Goal: Task Accomplishment & Management: Use online tool/utility

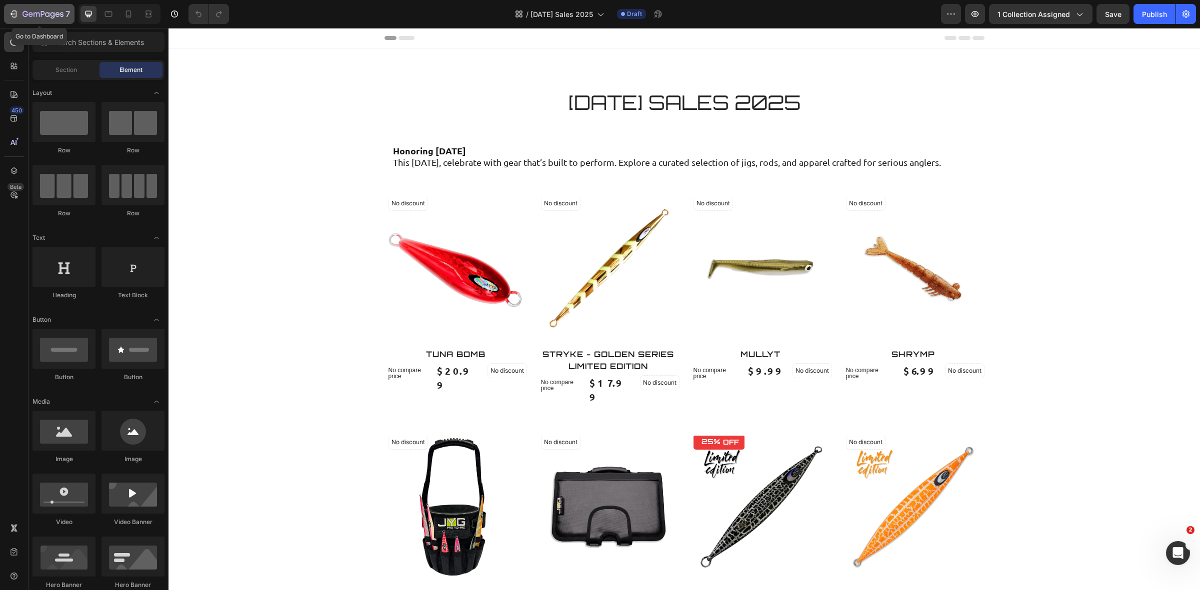
click at [11, 11] on icon "button" at bounding box center [13, 14] width 10 height 10
click at [538, 11] on span "[DATE] Sales 2025" at bounding box center [561, 14] width 62 height 10
click at [17, 65] on icon at bounding box center [14, 66] width 10 height 10
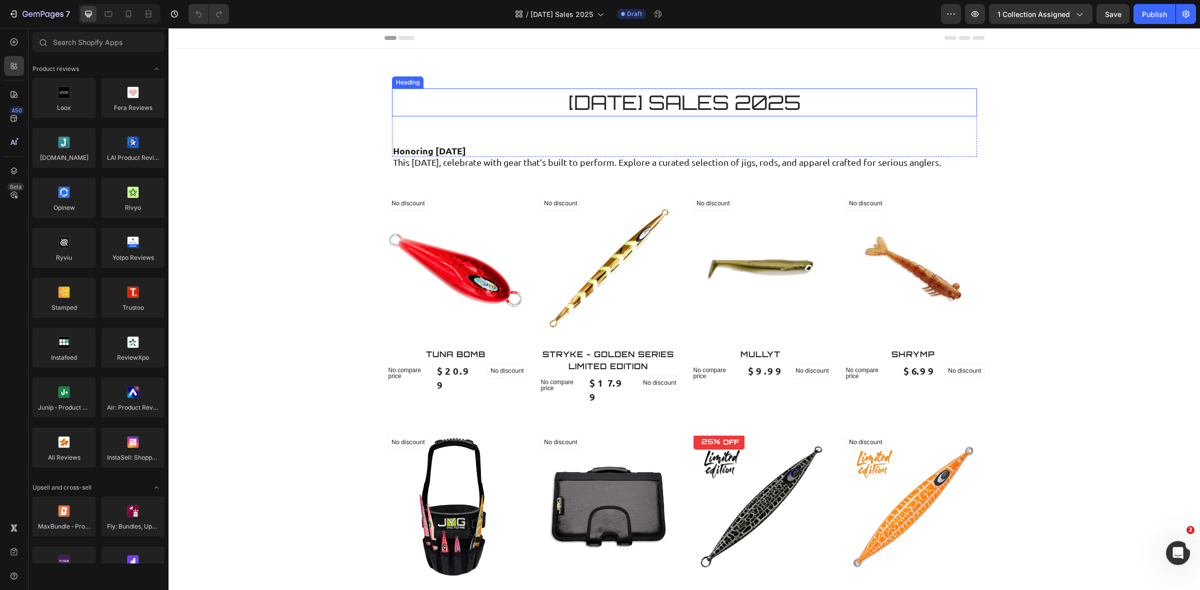
click at [552, 108] on h2 "INDEPENDENCE DAY SALES 2025" at bounding box center [684, 102] width 585 height 28
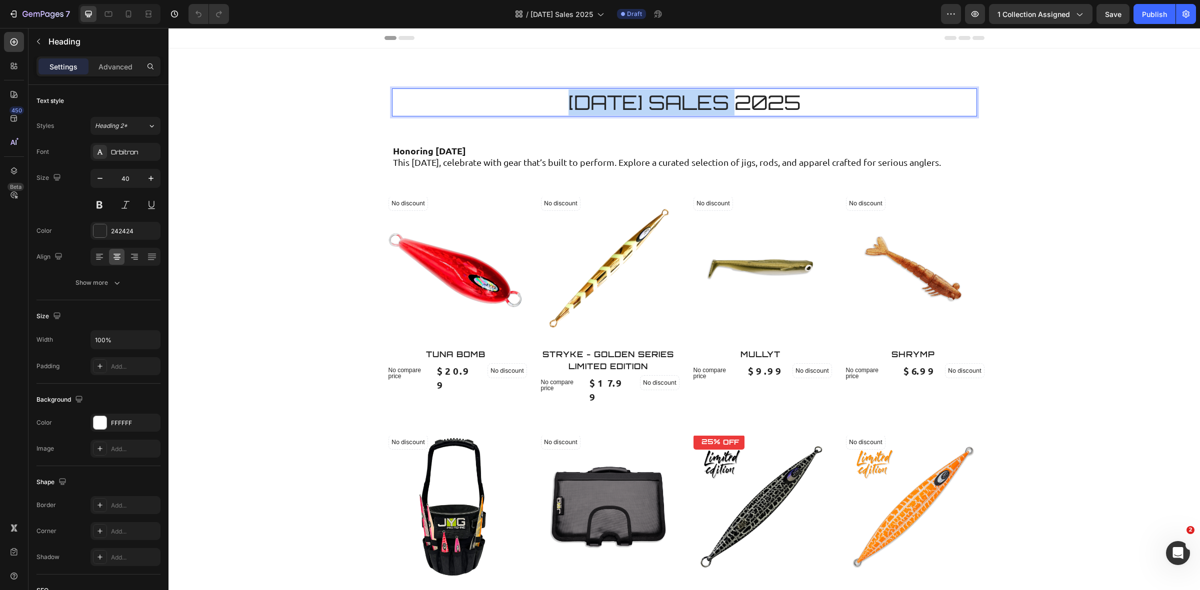
click at [552, 101] on p "INDEPENDENCE DAY SALES 2025" at bounding box center [684, 102] width 583 height 26
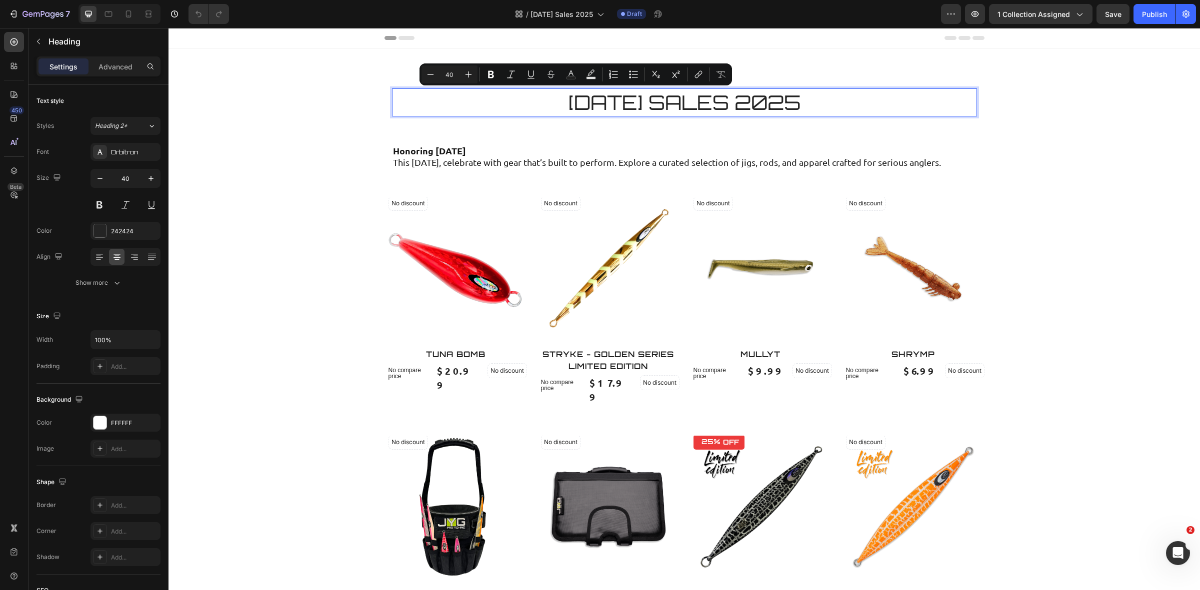
click at [886, 102] on p "INDEPENDENCE DAY SALES 2025" at bounding box center [684, 102] width 583 height 26
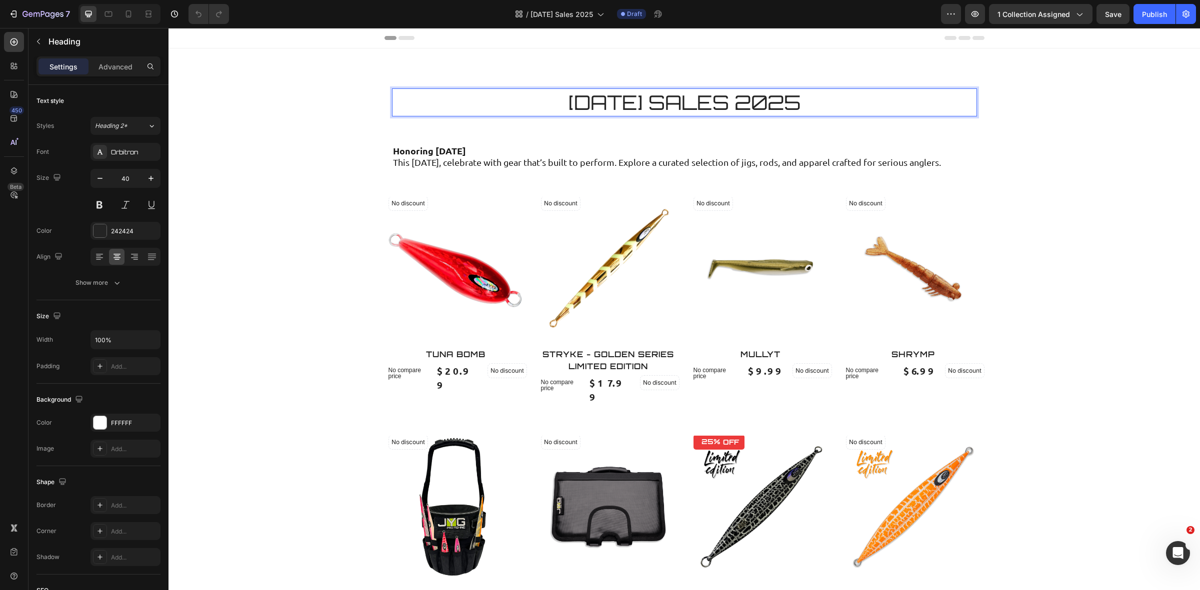
click at [886, 102] on p "INDEPENDENCE DAY SALES 2025" at bounding box center [684, 102] width 583 height 26
click at [885, 102] on p "INDEPENDENCE DAY SALES 2025" at bounding box center [684, 102] width 583 height 26
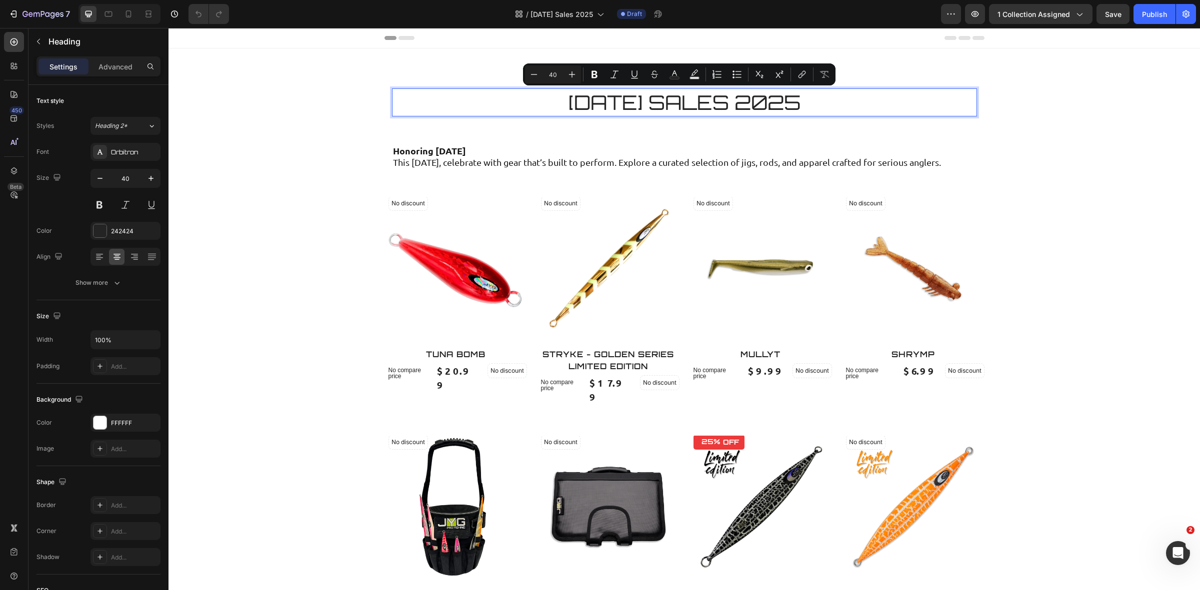
click at [662, 102] on p "INDEPENDENCE DAY SALES 2025" at bounding box center [684, 102] width 583 height 26
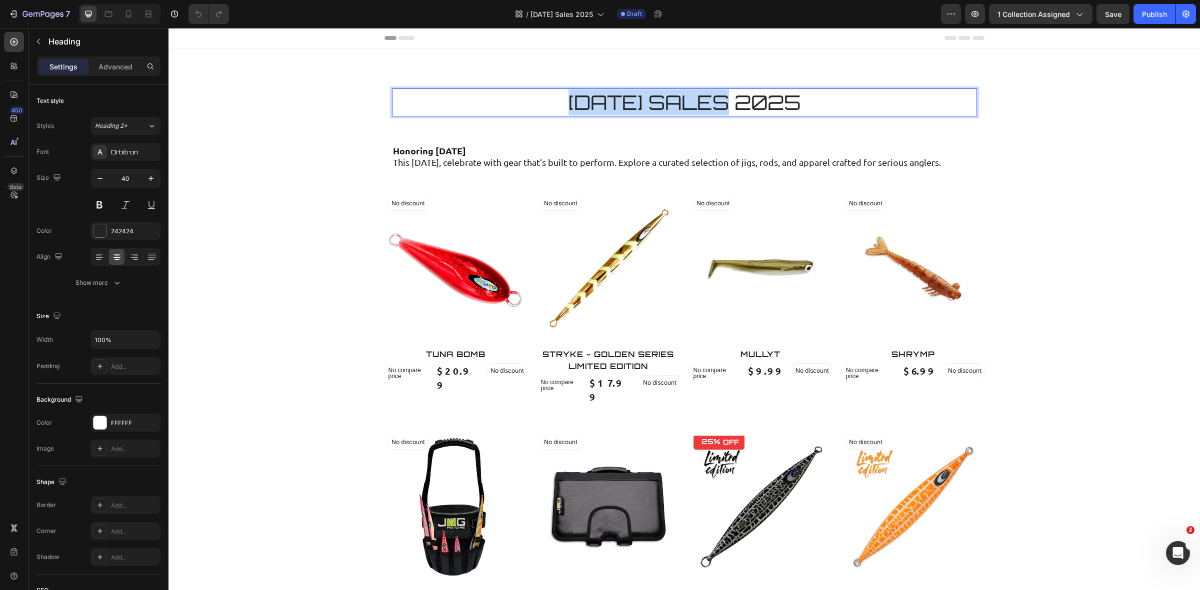
drag, startPoint x: 663, startPoint y: 95, endPoint x: 481, endPoint y: 100, distance: 181.5
click at [481, 100] on p "INDEPENDENCE DAY SALES 2025" at bounding box center [684, 102] width 583 height 26
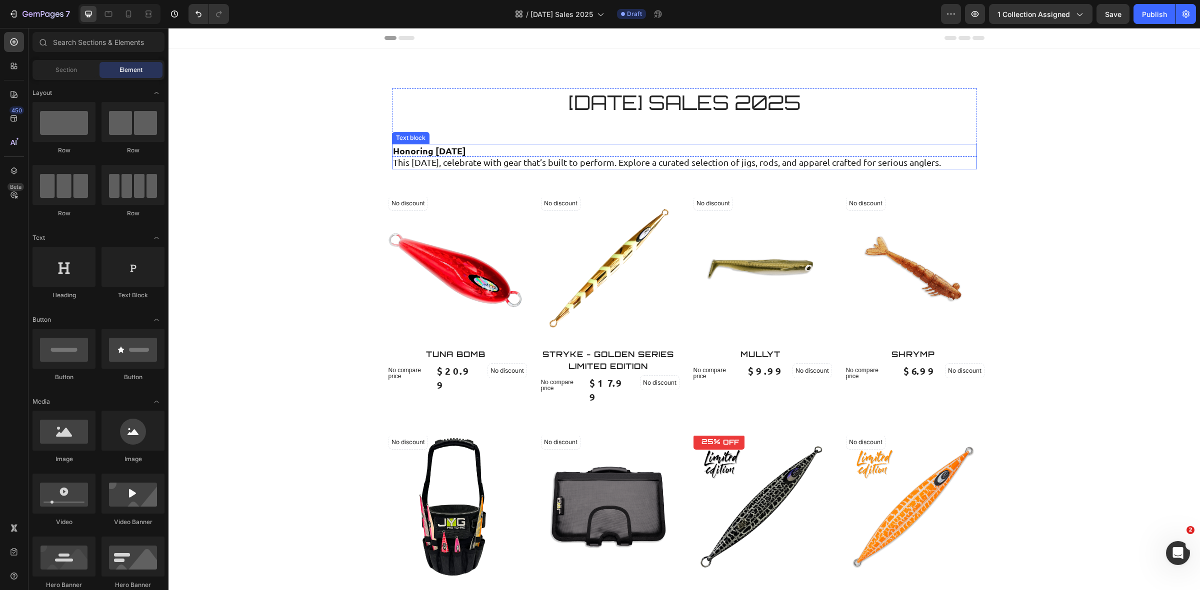
click at [736, 155] on p "Honoring Independence Day" at bounding box center [684, 150] width 583 height 11
click at [1186, 12] on icon "button" at bounding box center [1186, 14] width 10 height 10
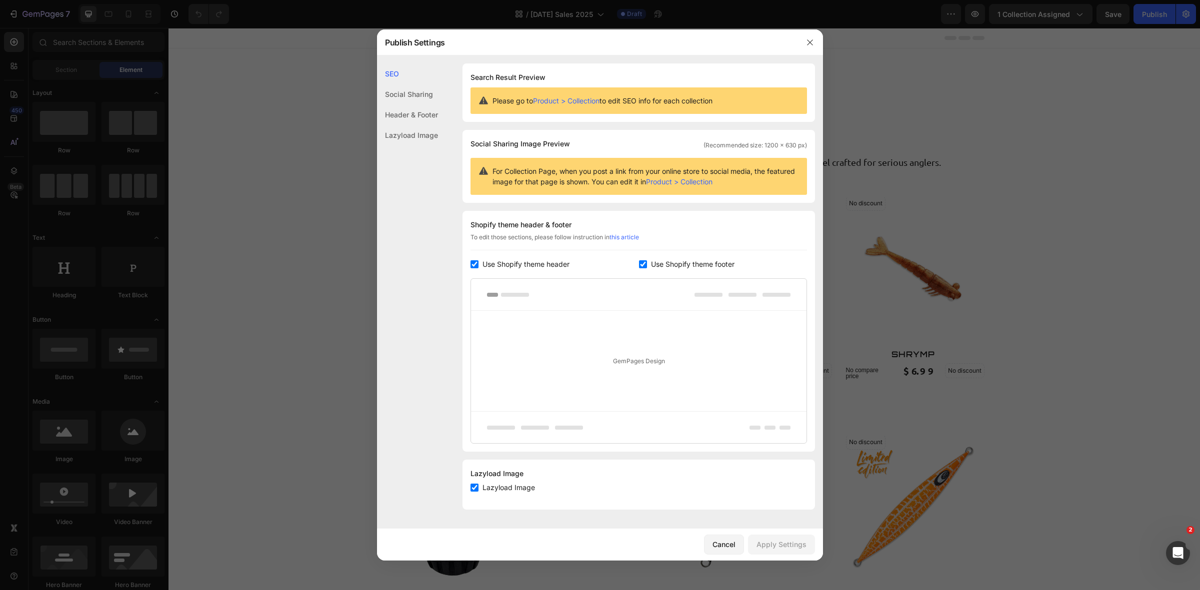
click at [544, 262] on span "Use Shopify theme header" at bounding box center [525, 264] width 87 height 12
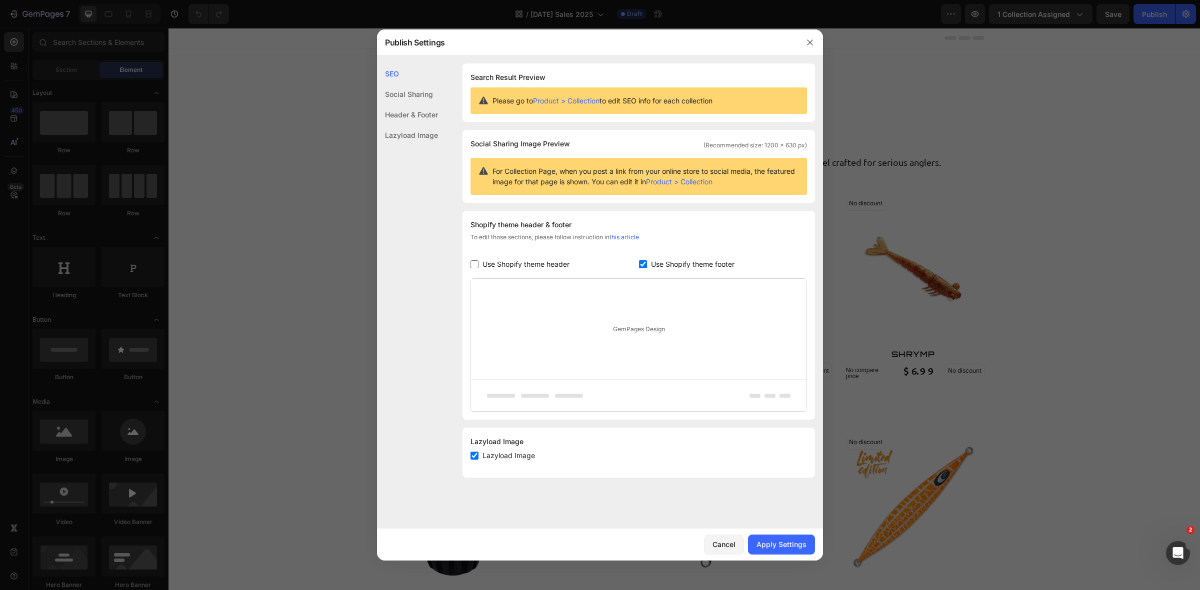
click at [546, 261] on span "Use Shopify theme header" at bounding box center [525, 264] width 87 height 12
checkbox input "true"
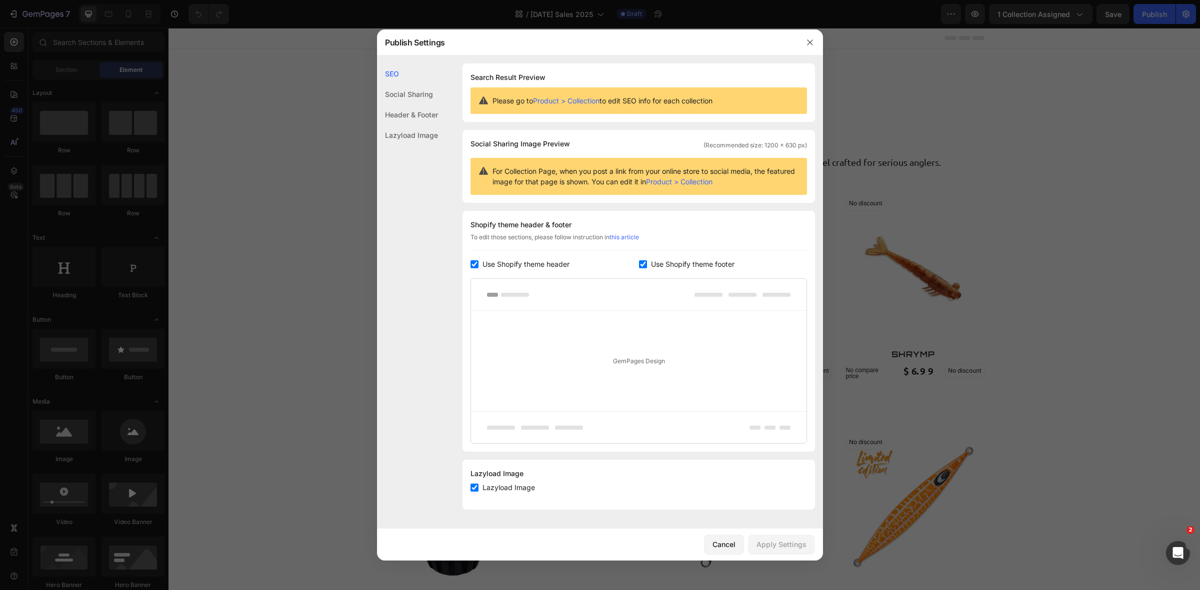
click at [649, 261] on label "Use Shopify theme footer" at bounding box center [690, 264] width 87 height 12
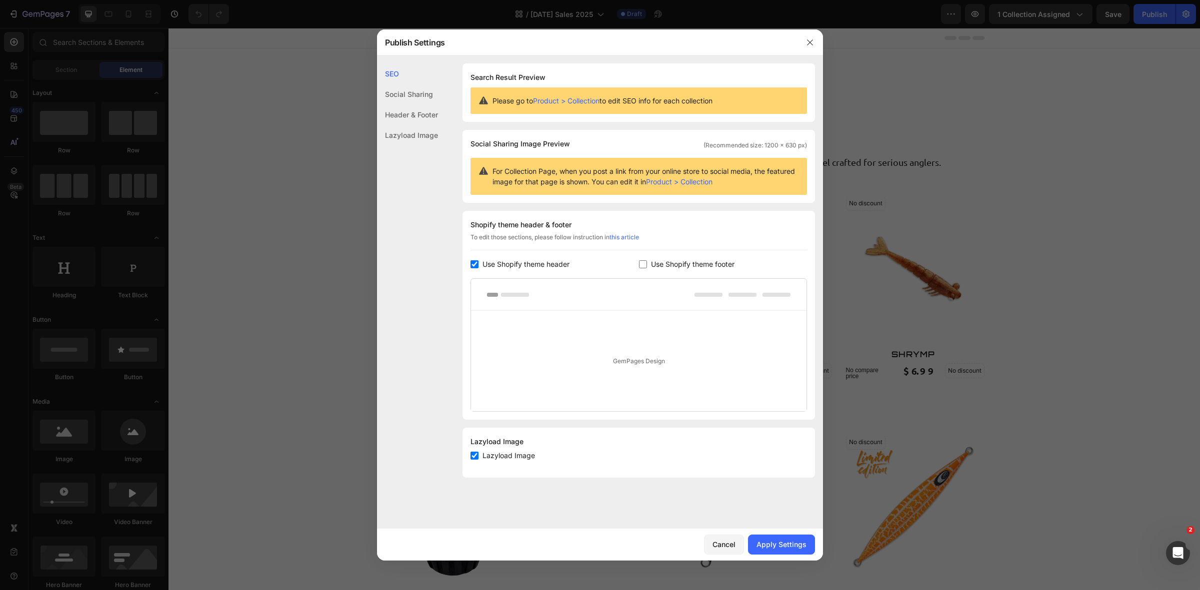
click at [649, 261] on label "Use Shopify theme footer" at bounding box center [690, 264] width 87 height 12
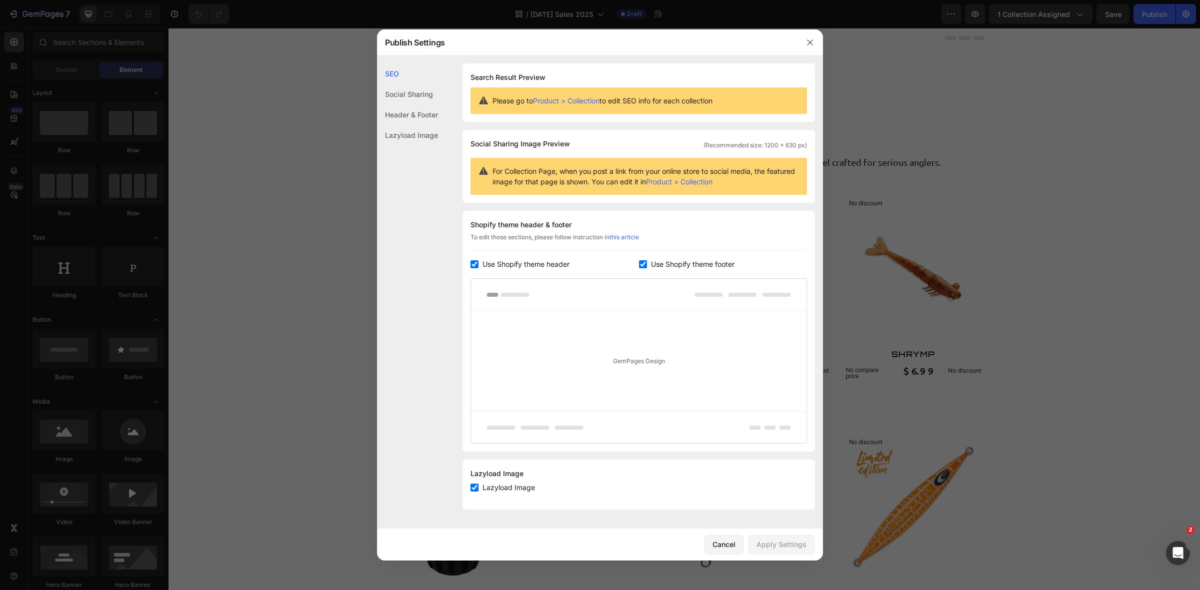
checkbox input "true"
click at [811, 39] on icon "button" at bounding box center [810, 42] width 8 height 8
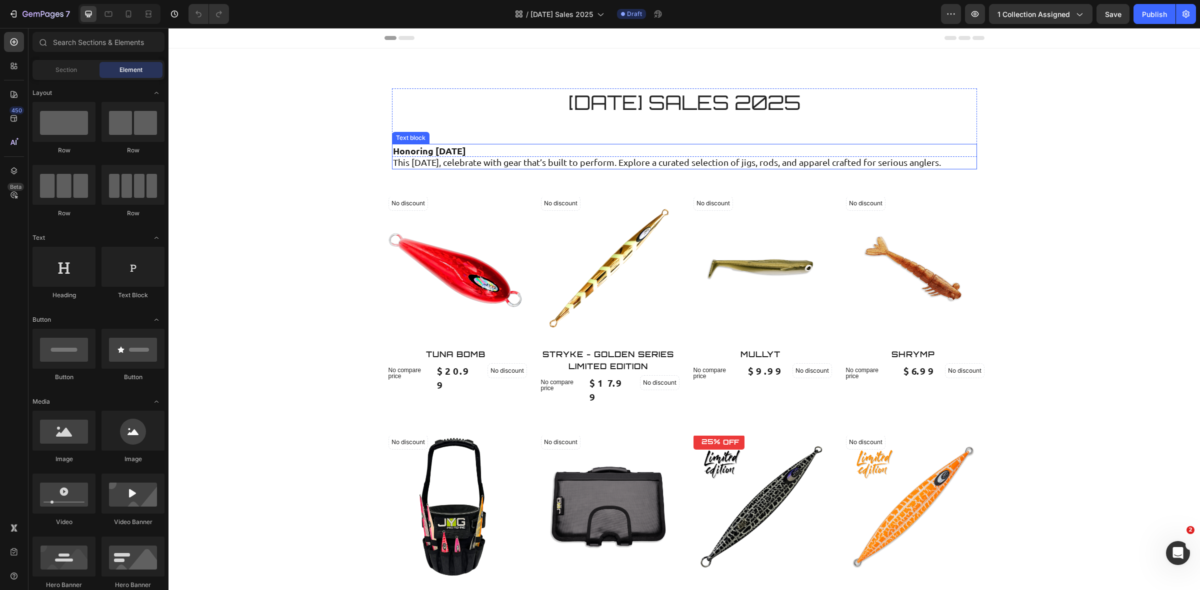
click at [519, 157] on p "This Independence Day, celebrate with gear that’s built to perform. Explore a c…" at bounding box center [684, 161] width 583 height 11
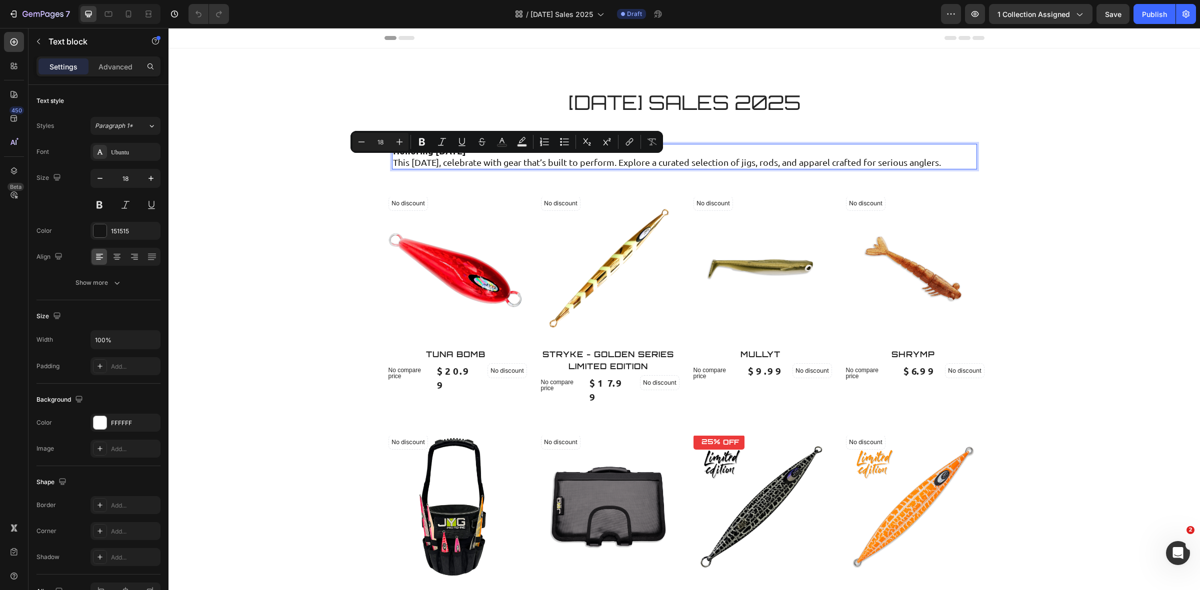
click at [610, 168] on p "This Independence Day, celebrate with gear that’s built to perform. Explore a c…" at bounding box center [684, 161] width 583 height 11
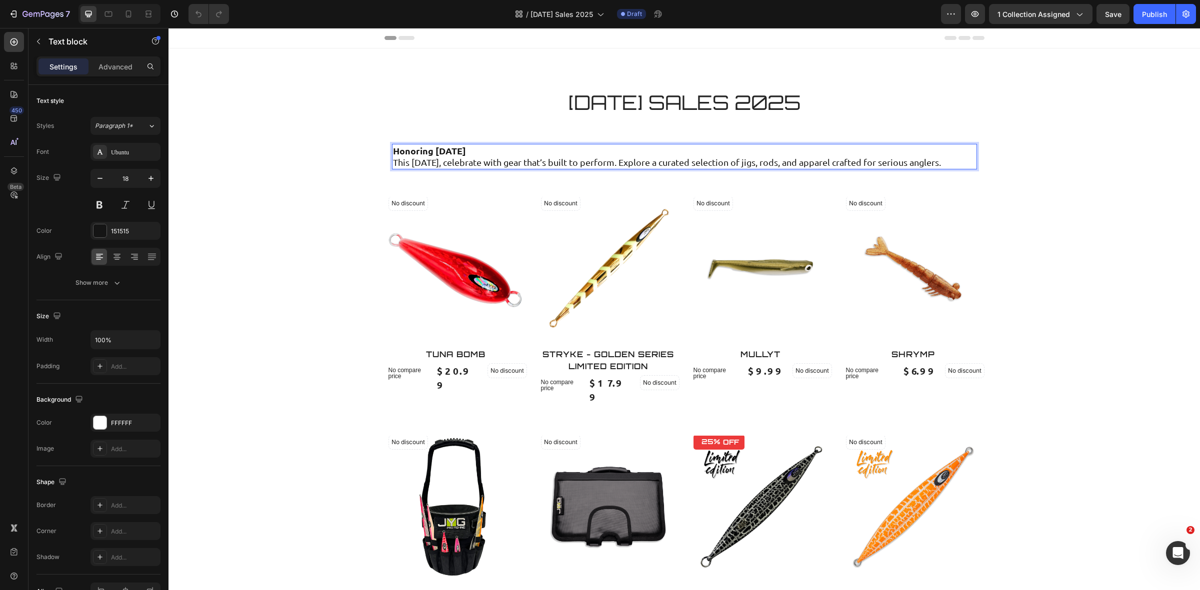
drag, startPoint x: 459, startPoint y: 169, endPoint x: 450, endPoint y: 168, distance: 9.0
click at [458, 168] on p "This Independence Day, celebrate with gear that’s built to perform. Explore a c…" at bounding box center [684, 161] width 583 height 11
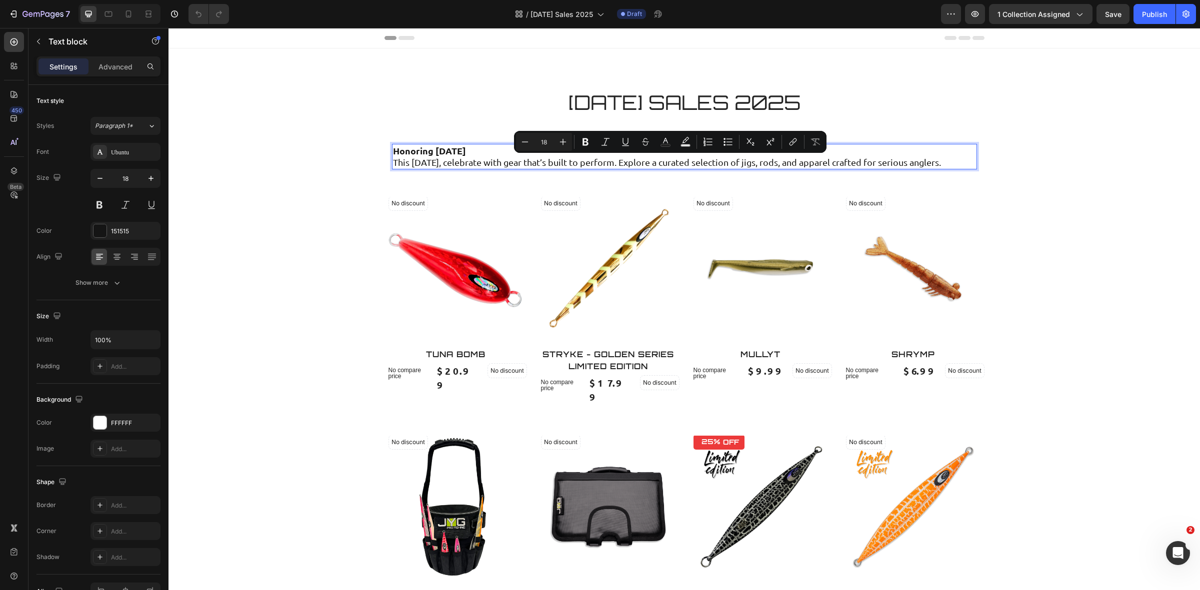
click at [428, 168] on p "This Independence Day, celebrate with gear that’s built to perform. Explore a c…" at bounding box center [684, 161] width 583 height 11
click at [393, 144] on div "Honoring Independence Day This Independence Day, celebrate with gear that’s bui…" at bounding box center [684, 156] width 585 height 25
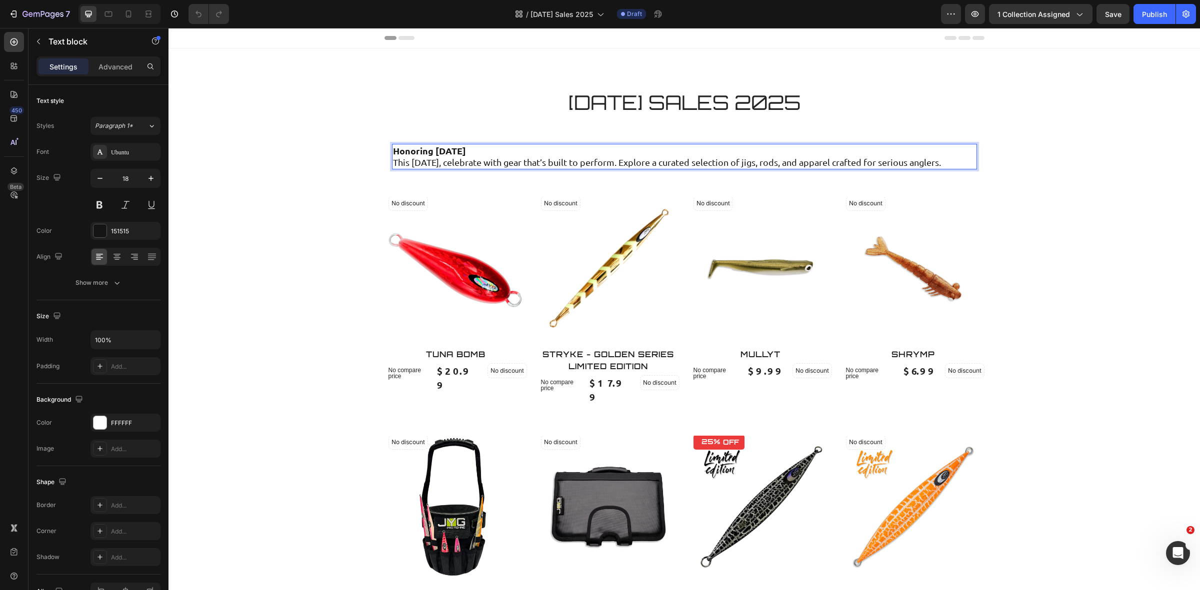
click at [393, 147] on strong "Honoring Independence Day" at bounding box center [429, 150] width 73 height 11
drag, startPoint x: 478, startPoint y: 175, endPoint x: 391, endPoint y: 145, distance: 92.3
click at [392, 145] on div "Honoring Independence Day This Independence Day, celebrate with gear that’s bui…" at bounding box center [684, 156] width 585 height 25
click at [395, 150] on strong "HLimited-Time Offers You Can’t Miss" at bounding box center [472, 150] width 158 height 11
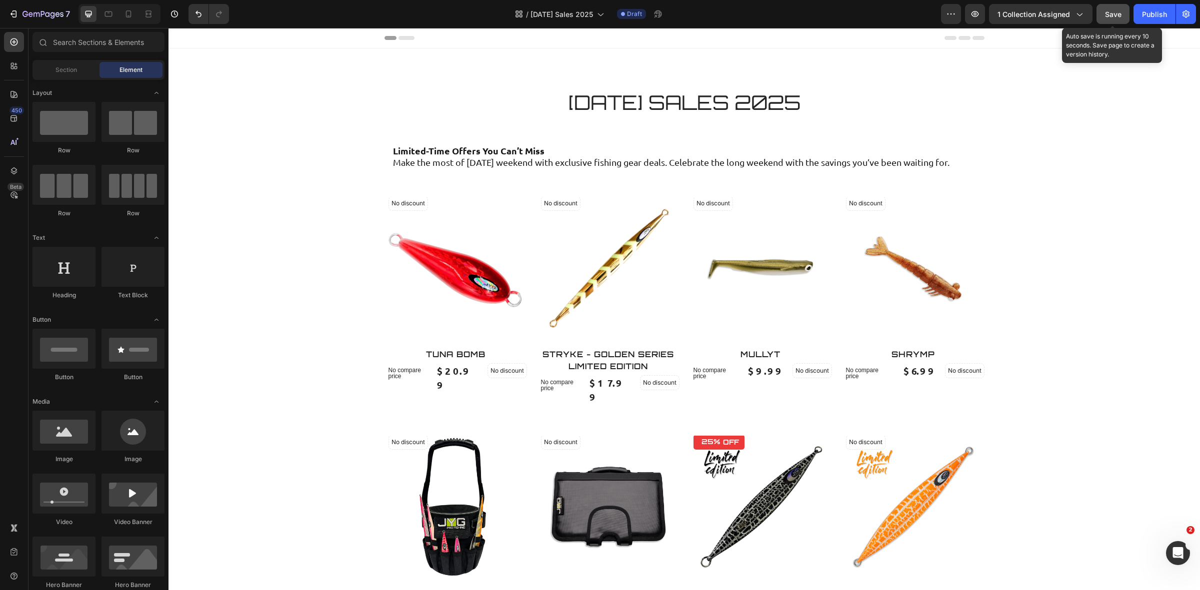
click at [1104, 15] on button "Save" at bounding box center [1112, 14] width 33 height 20
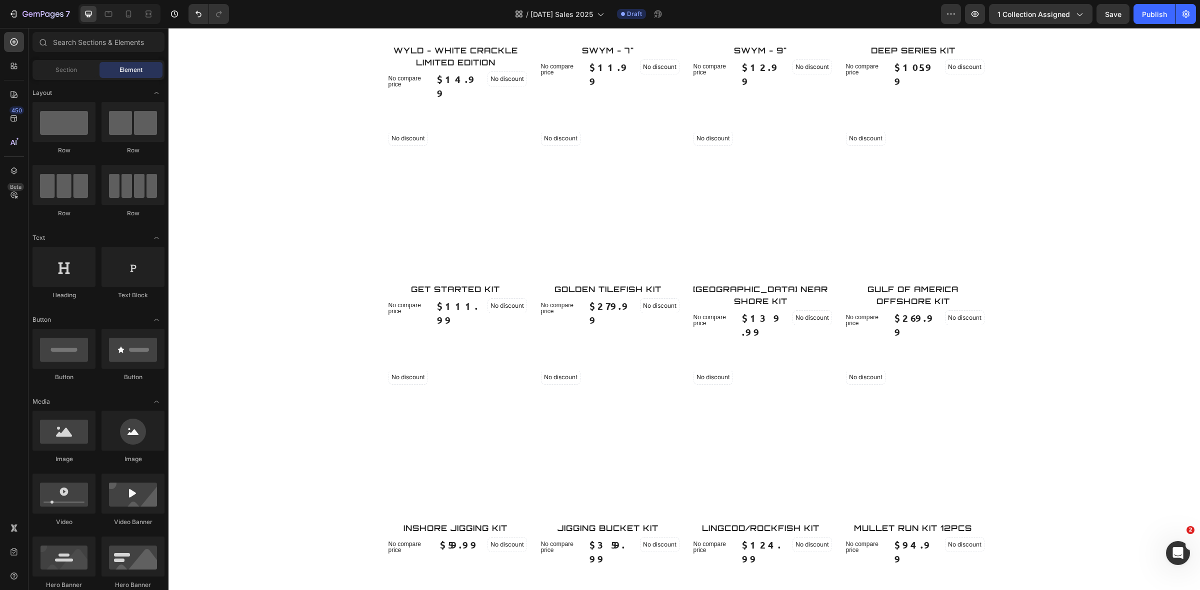
scroll to position [1062, 0]
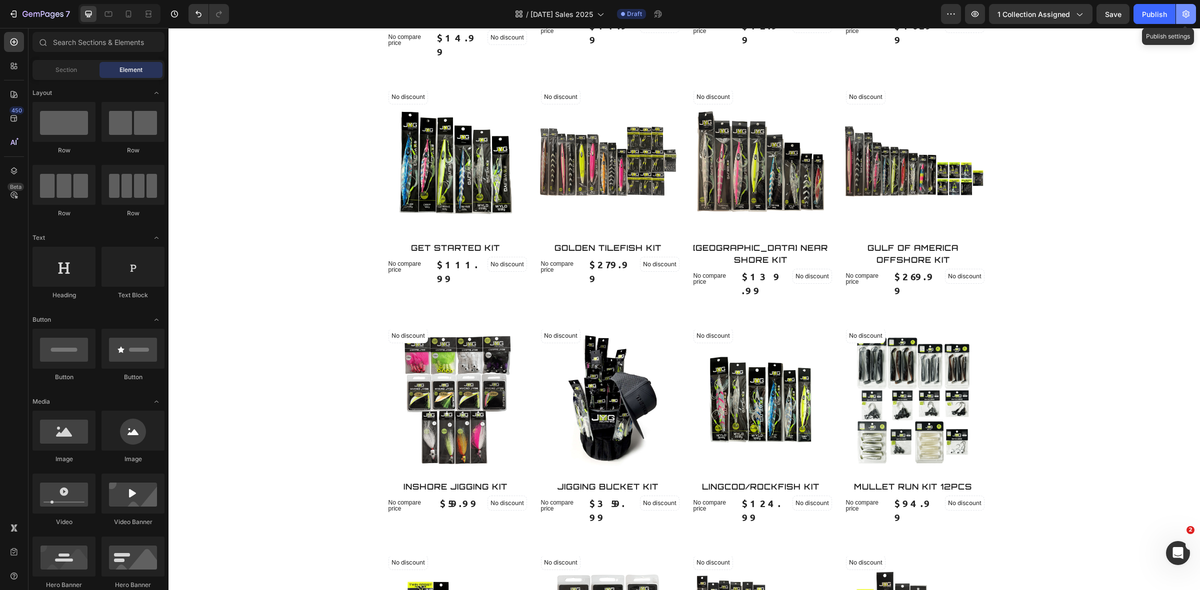
click at [1190, 10] on icon "button" at bounding box center [1186, 14] width 10 height 10
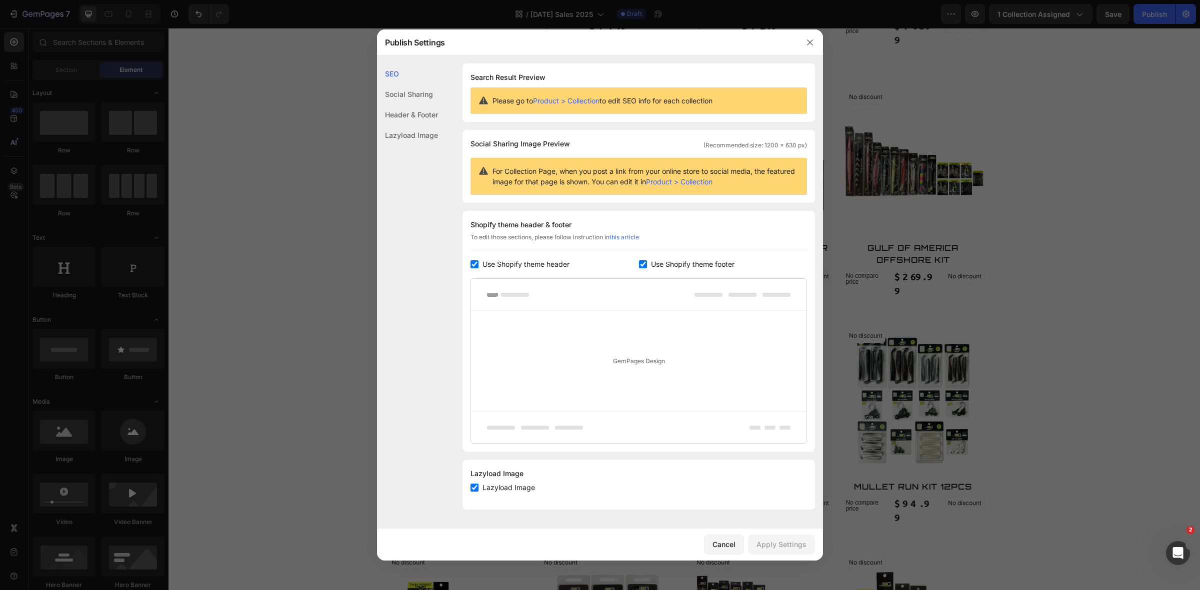
click at [230, 216] on div at bounding box center [600, 295] width 1200 height 590
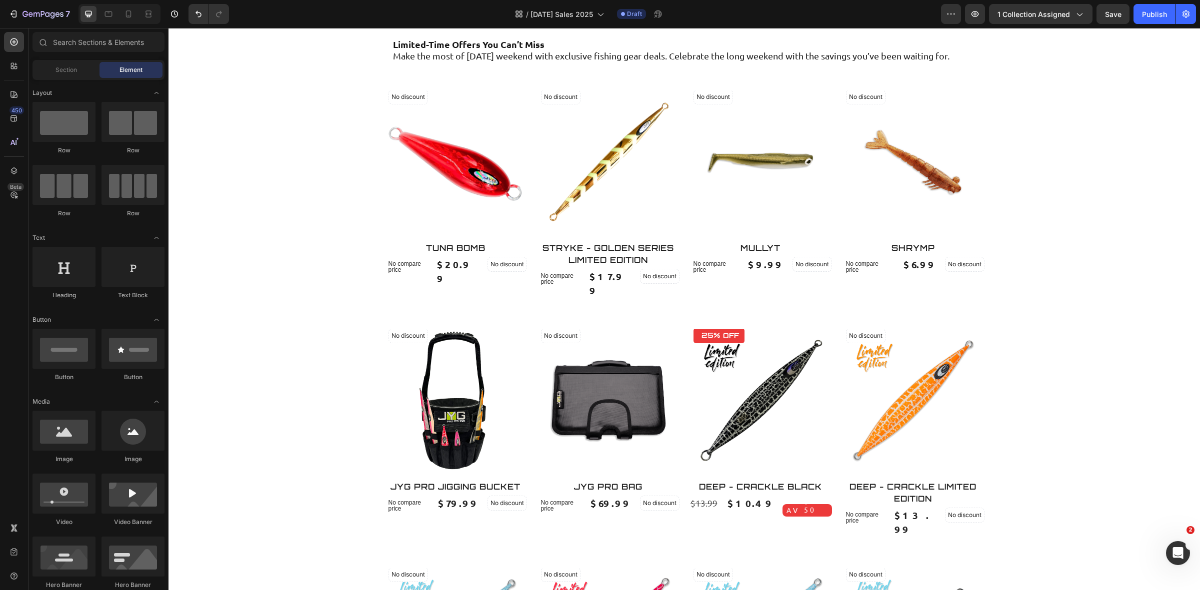
scroll to position [0, 0]
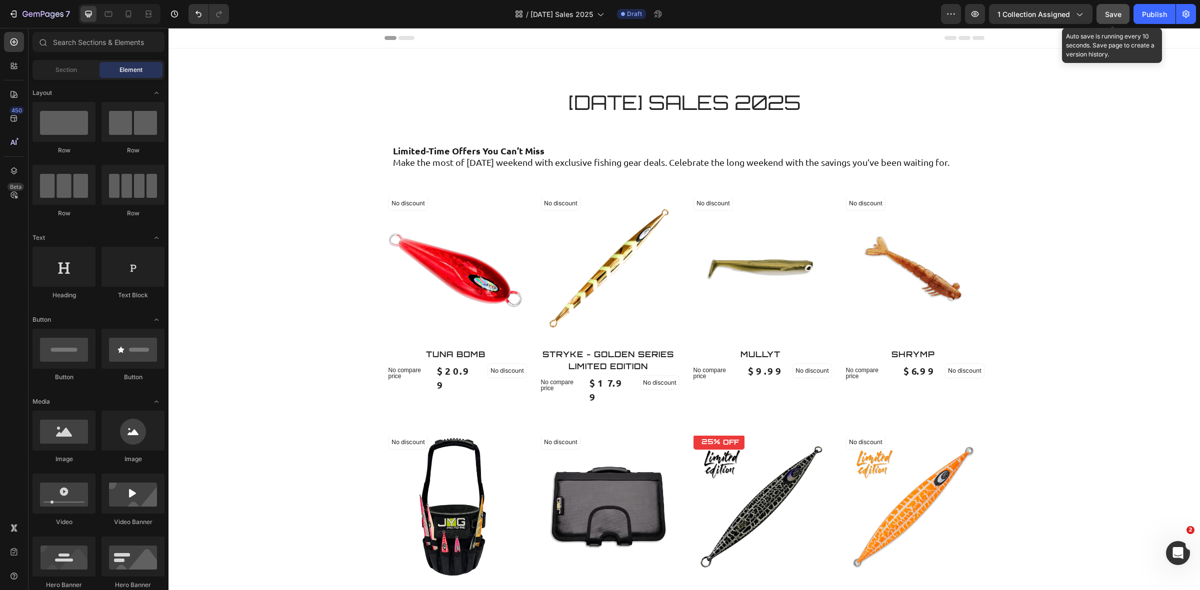
click at [1106, 15] on span "Save" at bounding box center [1113, 14] width 16 height 8
click at [957, 15] on button "button" at bounding box center [951, 14] width 20 height 20
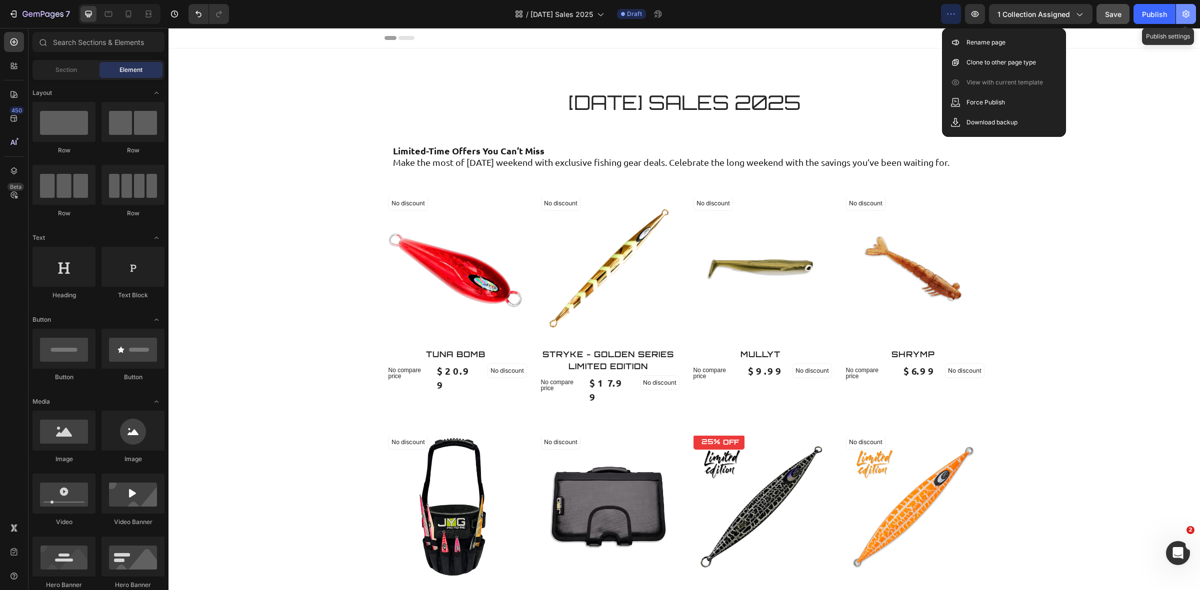
click at [1183, 13] on icon "button" at bounding box center [1185, 13] width 7 height 7
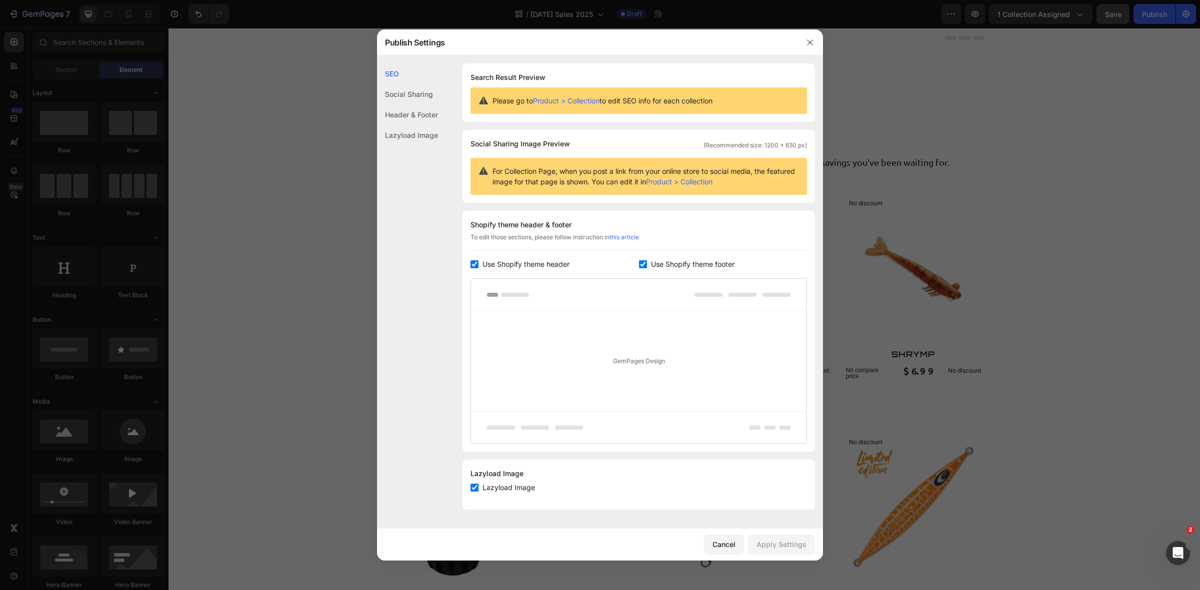
click at [426, 134] on div "Lazyload Image" at bounding box center [407, 135] width 61 height 20
click at [411, 125] on div "Header & Footer" at bounding box center [407, 135] width 61 height 20
click at [1043, 131] on div at bounding box center [600, 295] width 1200 height 590
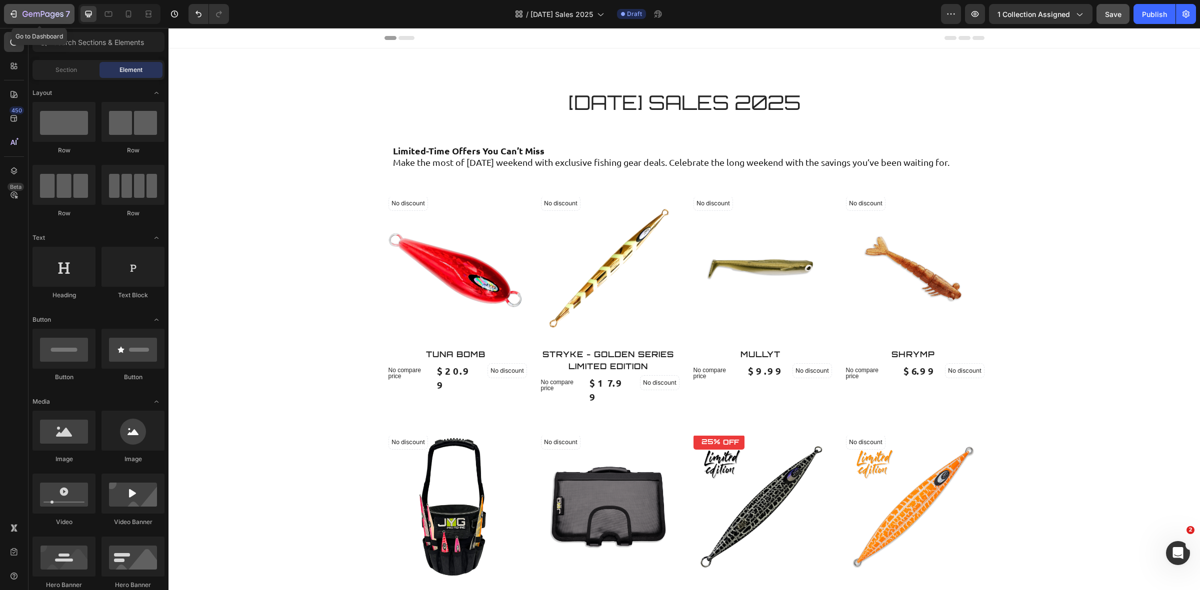
click at [13, 12] on icon "button" at bounding box center [13, 14] width 10 height 10
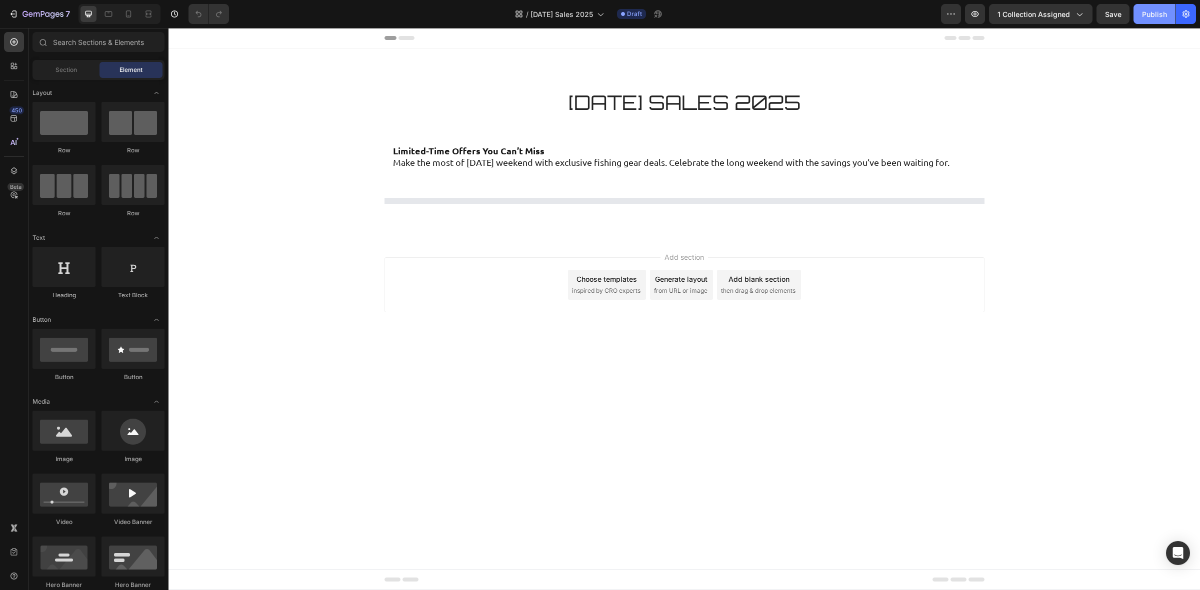
click at [1153, 18] on div "Publish" at bounding box center [1154, 14] width 25 height 10
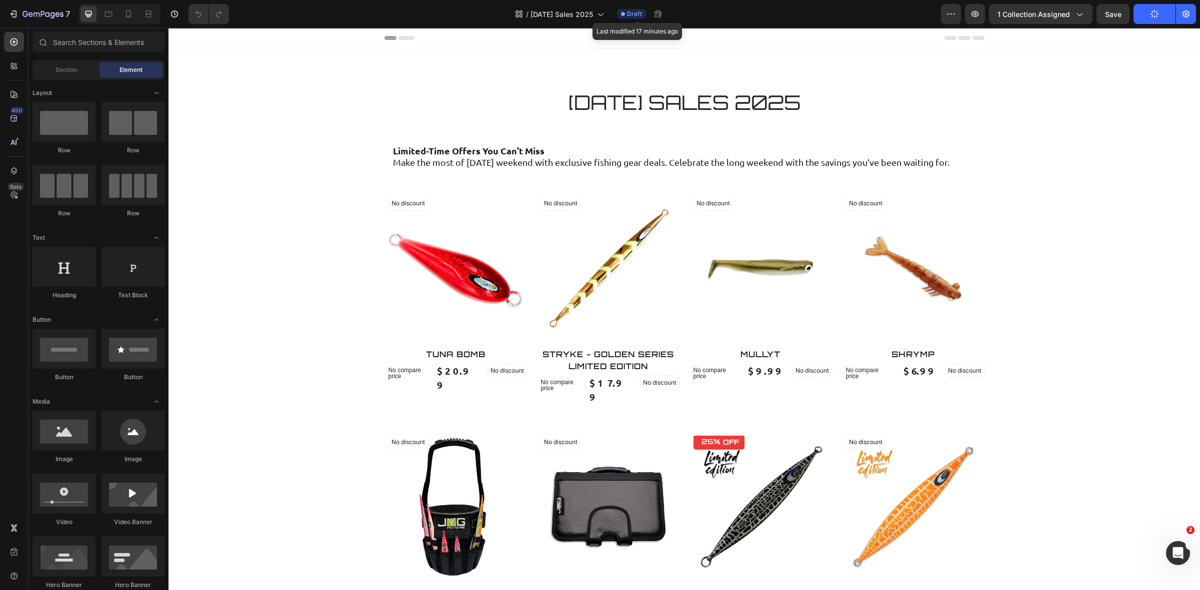
click at [638, 11] on span "Draft" at bounding box center [634, 13] width 15 height 9
click at [485, 349] on h2 "TUNA BOMB" at bounding box center [455, 354] width 142 height 14
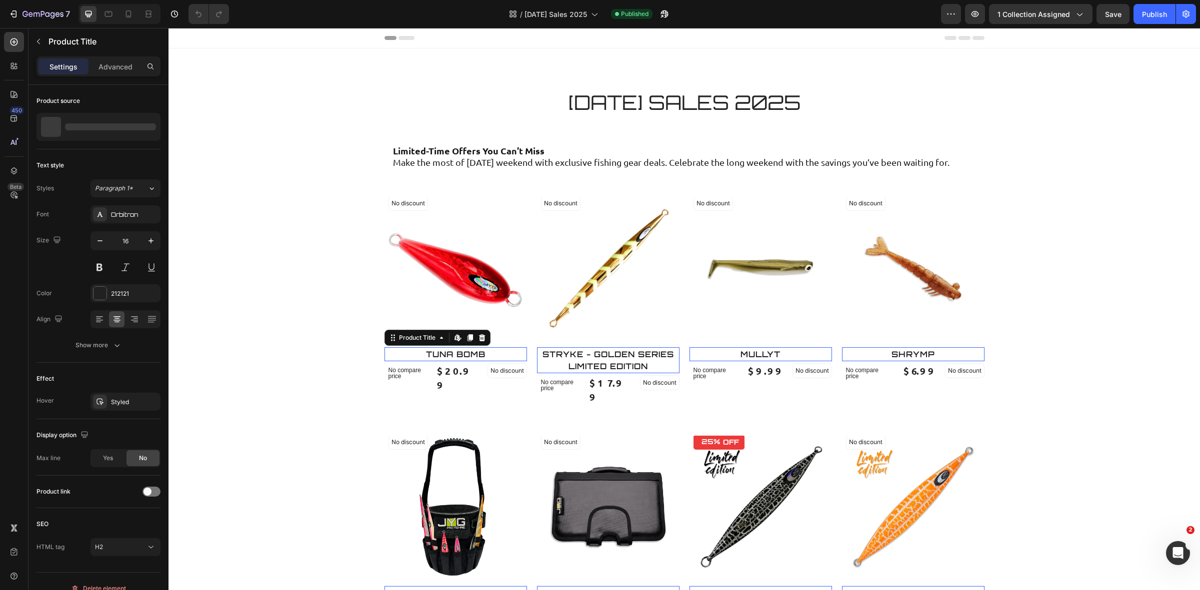
click at [480, 353] on h2 "TUNA BOMB" at bounding box center [455, 354] width 142 height 14
click at [478, 352] on h2 "TUNA BOMB" at bounding box center [455, 354] width 142 height 14
click at [489, 349] on h2 "TUNA BOMB" at bounding box center [455, 354] width 142 height 14
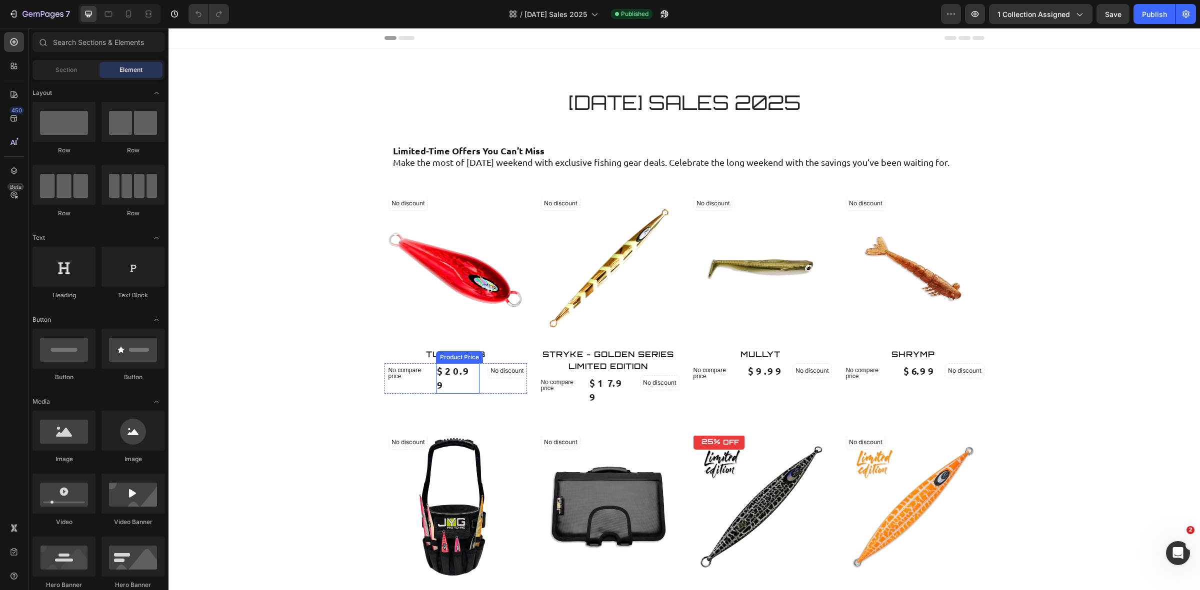
click at [461, 375] on div "$20.99" at bounding box center [457, 378] width 43 height 30
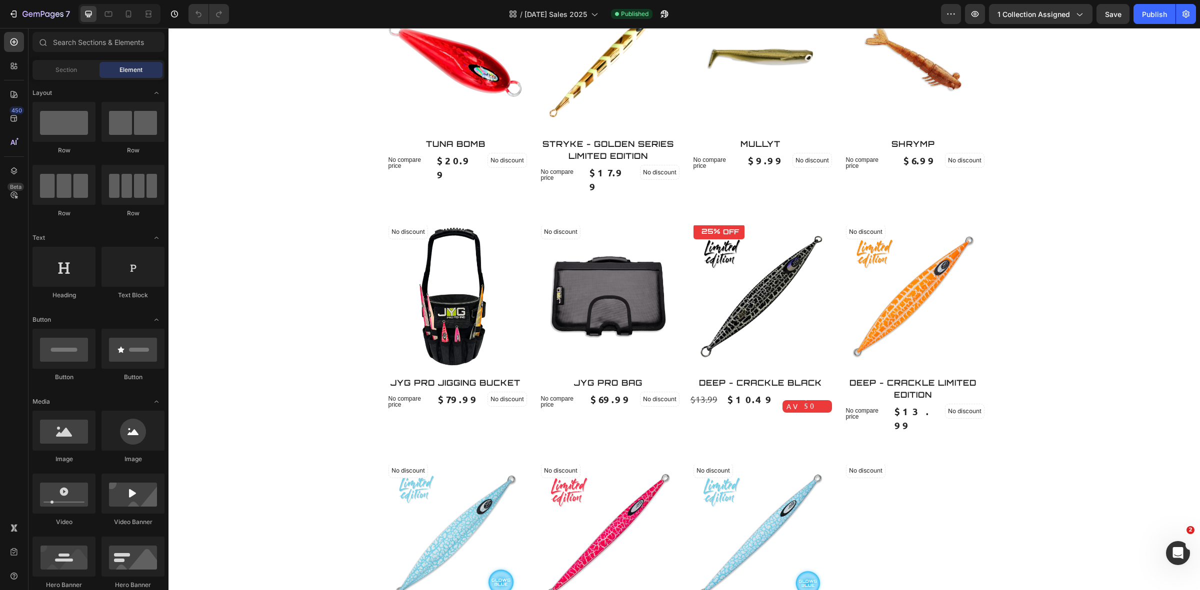
scroll to position [250, 0]
